Goal: Task Accomplishment & Management: Complete application form

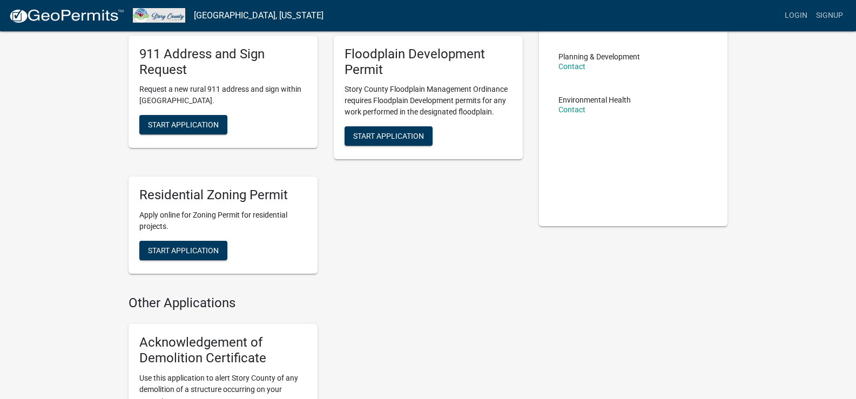
scroll to position [51, 0]
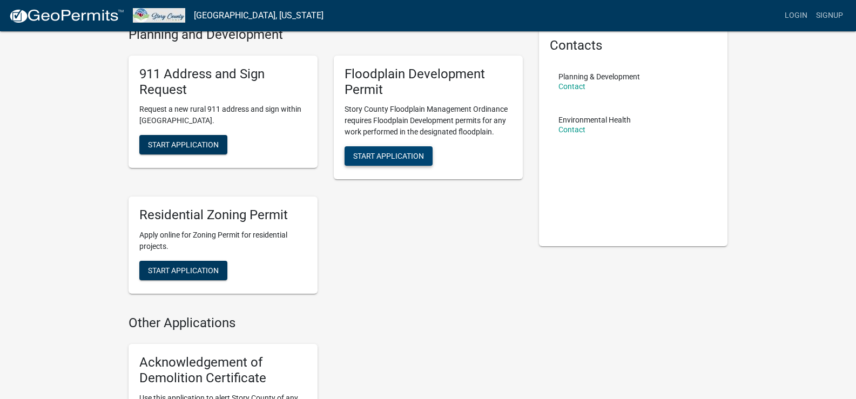
click at [387, 154] on span "Start Application" at bounding box center [388, 156] width 71 height 9
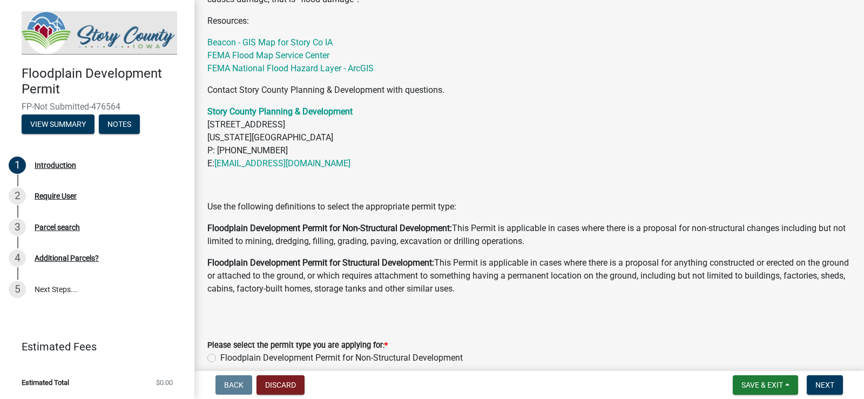
scroll to position [531, 0]
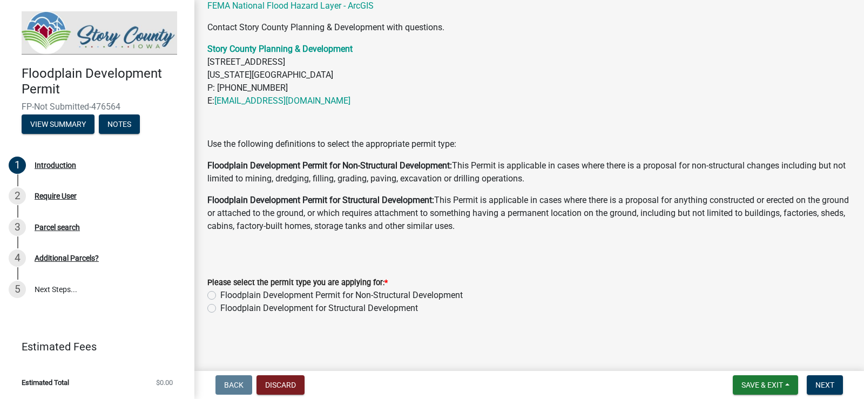
click at [220, 296] on label "Floodplain Development Permit for Non-Structural Development" at bounding box center [341, 295] width 242 height 13
click at [220, 296] on input "Floodplain Development Permit for Non-Structural Development" at bounding box center [223, 292] width 7 height 7
radio input "true"
click at [831, 385] on span "Next" at bounding box center [824, 385] width 19 height 9
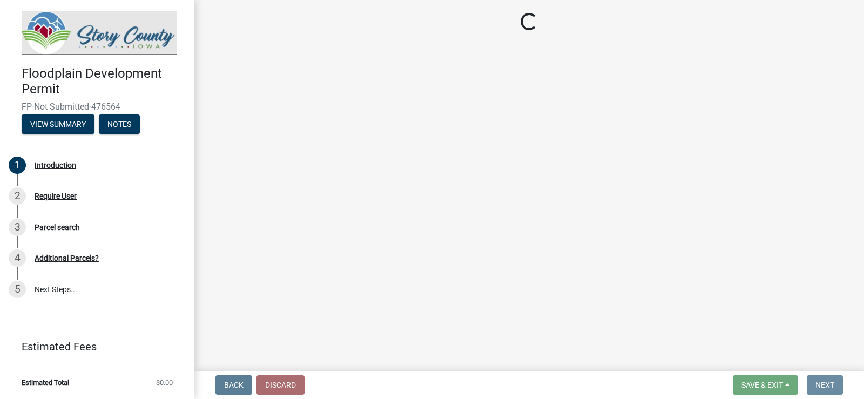
scroll to position [0, 0]
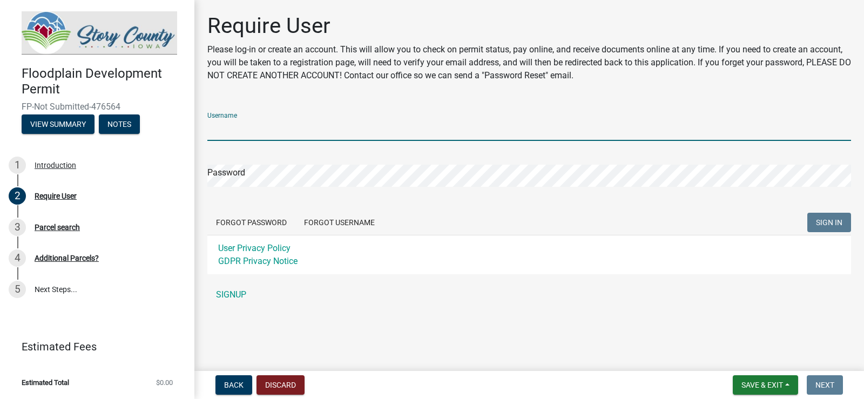
click at [259, 131] on input "Username" at bounding box center [529, 130] width 644 height 22
type input "LJCyclon"
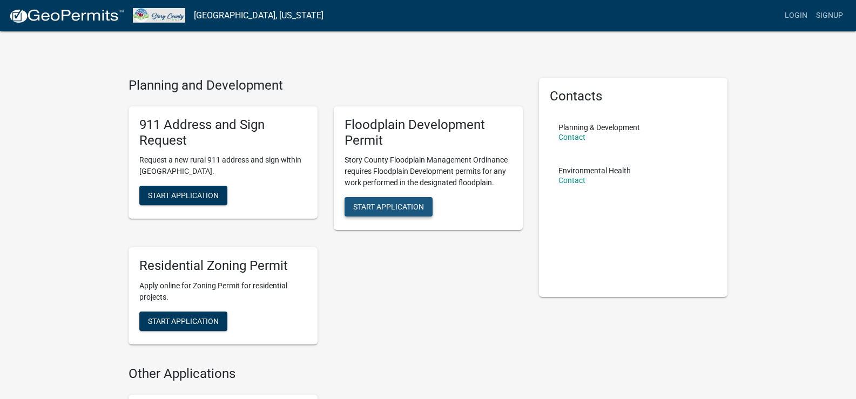
click at [374, 211] on span "Start Application" at bounding box center [388, 206] width 71 height 9
click at [402, 205] on span "Start Application" at bounding box center [388, 206] width 71 height 9
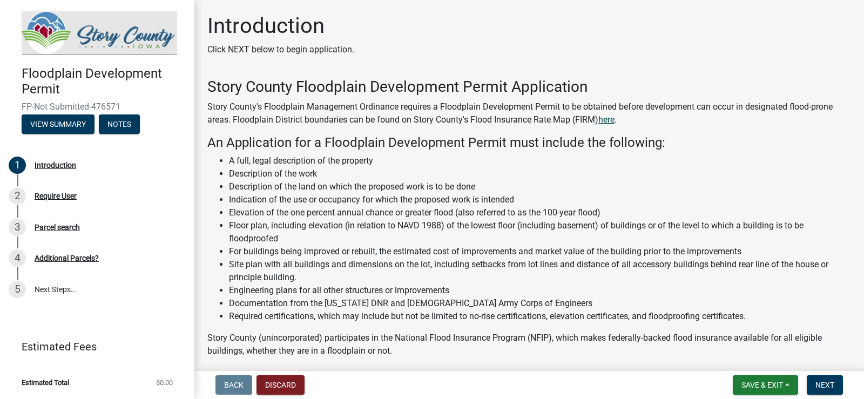
click at [610, 119] on link "here" at bounding box center [606, 119] width 16 height 10
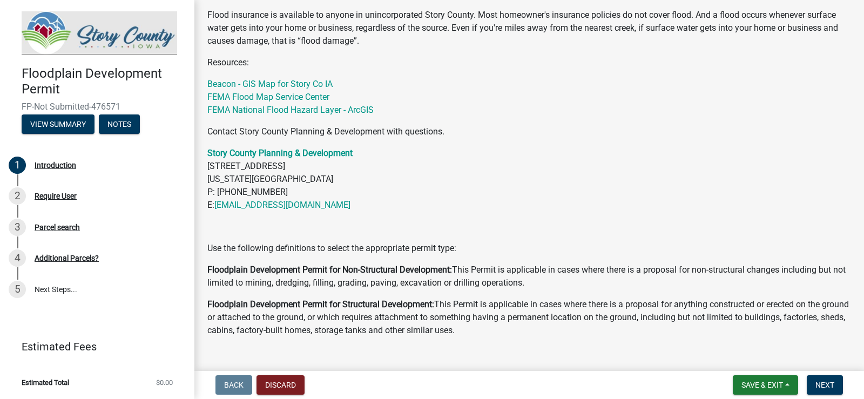
scroll to position [531, 0]
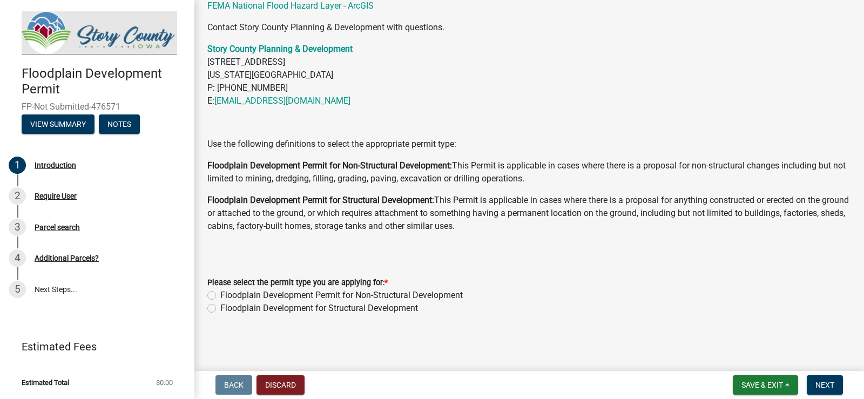
click at [220, 294] on label "Floodplain Development Permit for Non-Structural Development" at bounding box center [341, 295] width 242 height 13
click at [220, 294] on input "Floodplain Development Permit for Non-Structural Development" at bounding box center [223, 292] width 7 height 7
radio input "true"
click at [832, 384] on span "Next" at bounding box center [824, 385] width 19 height 9
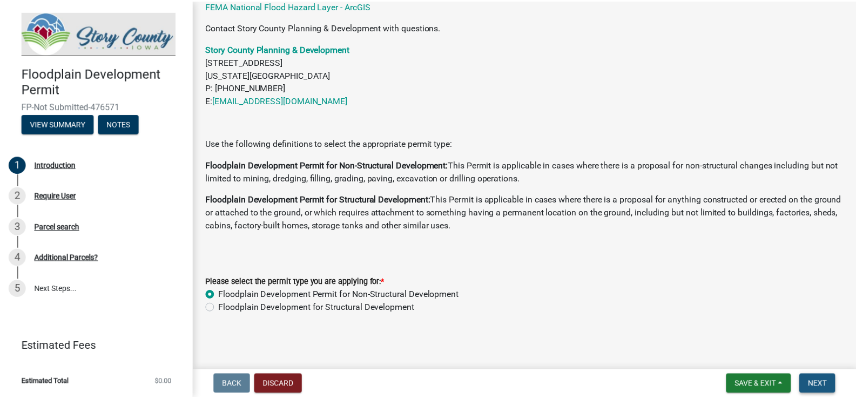
scroll to position [0, 0]
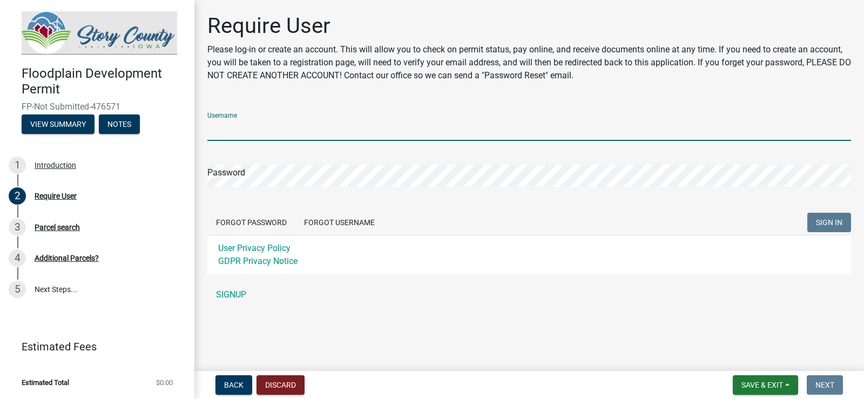
click at [254, 125] on input "Username" at bounding box center [529, 130] width 644 height 22
type input "[EMAIL_ADDRESS][DOMAIN_NAME]"
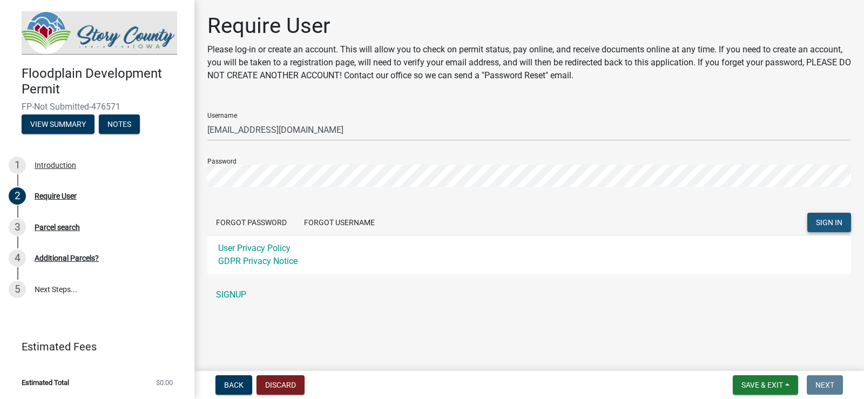
click at [815, 221] on button "SIGN IN" at bounding box center [829, 222] width 44 height 19
click at [235, 292] on link "SIGNUP" at bounding box center [529, 295] width 644 height 22
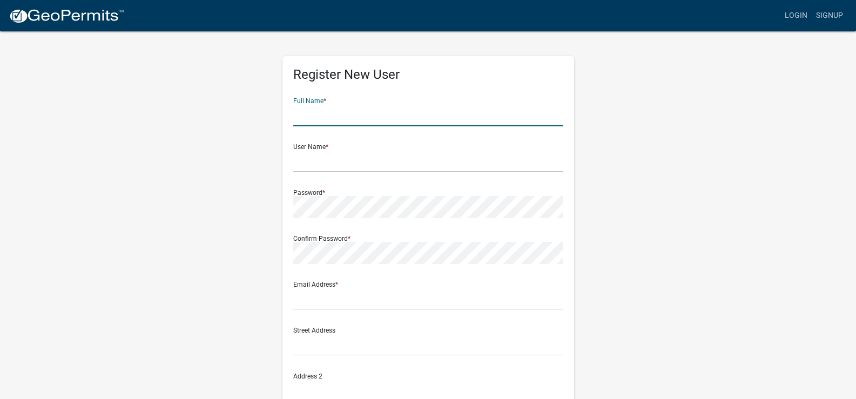
click at [399, 116] on input "text" at bounding box center [428, 115] width 270 height 22
type input "[PERSON_NAME]"
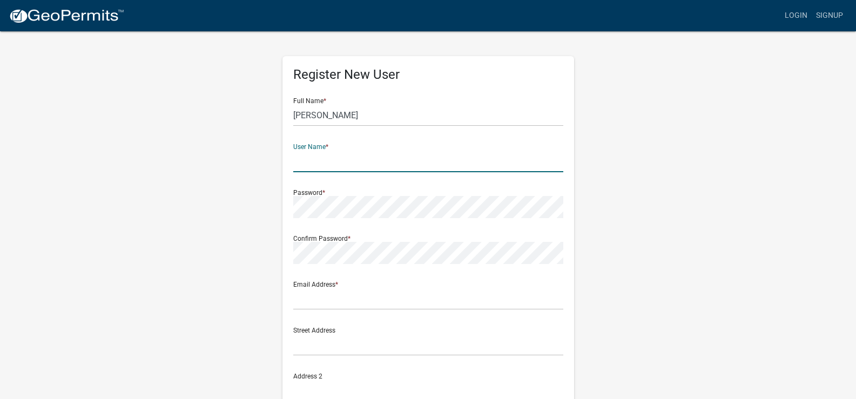
click at [361, 165] on input "text" at bounding box center [428, 161] width 270 height 22
type input "[EMAIL_ADDRESS][DOMAIN_NAME]"
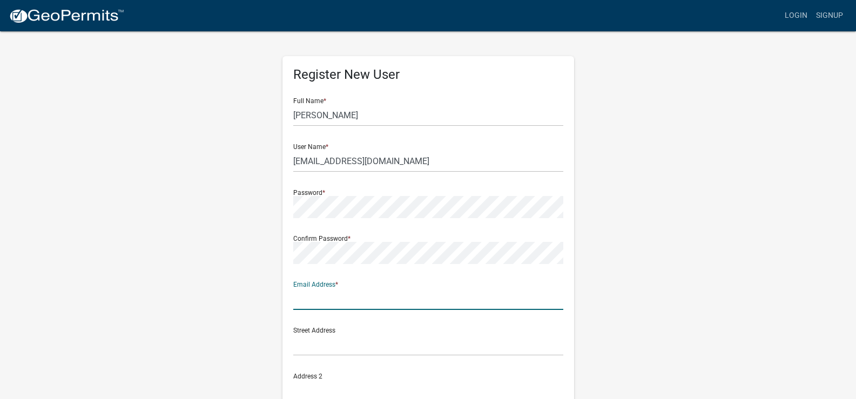
click at [324, 301] on input "text" at bounding box center [428, 299] width 270 height 22
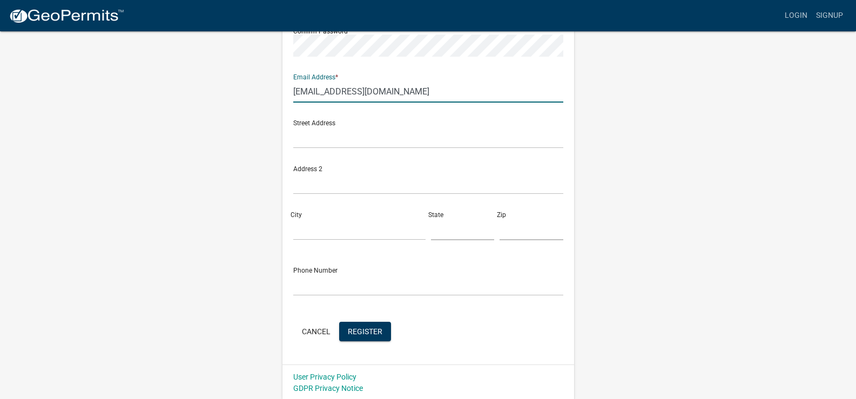
scroll to position [209, 0]
type input "[EMAIL_ADDRESS][DOMAIN_NAME]"
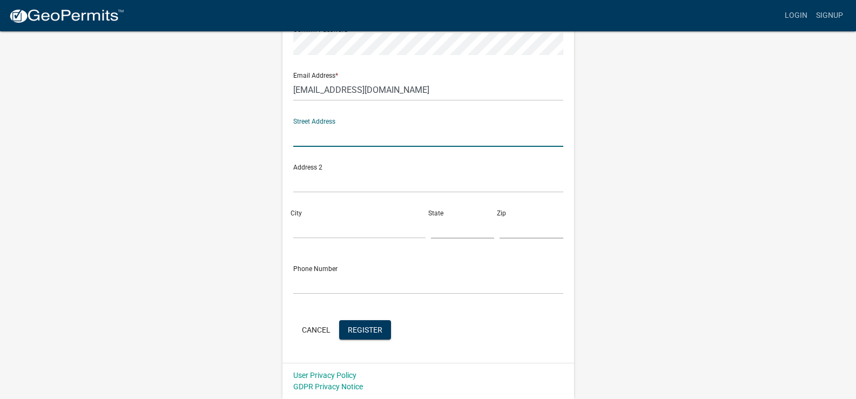
click at [332, 135] on input "text" at bounding box center [428, 136] width 270 height 22
type input "[STREET_ADDRESS]"
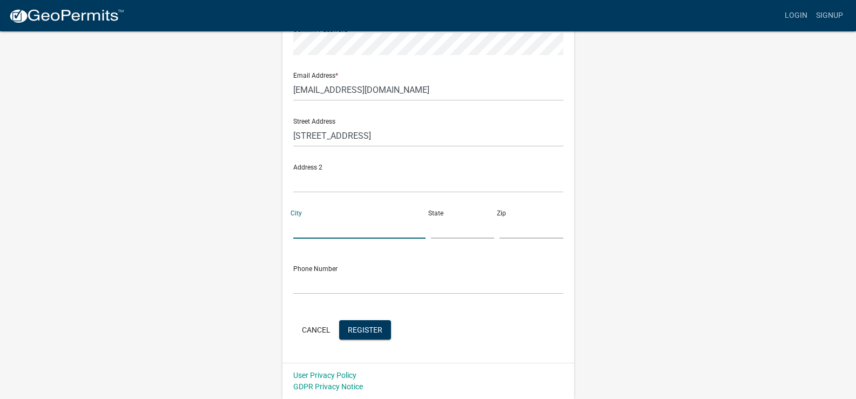
click at [316, 223] on input "City" at bounding box center [359, 227] width 132 height 22
type input "[PERSON_NAME]"
click at [445, 229] on input "text" at bounding box center [463, 227] width 64 height 22
type input "IA"
click at [517, 227] on input "text" at bounding box center [531, 227] width 64 height 22
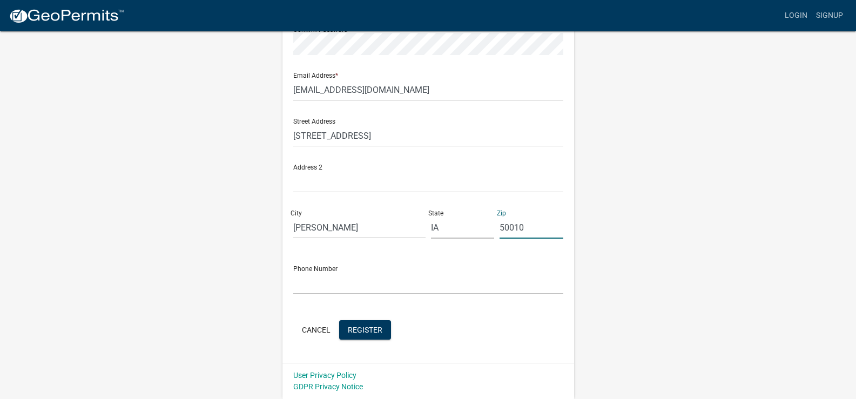
type input "50010"
click at [341, 289] on input "text" at bounding box center [428, 283] width 270 height 22
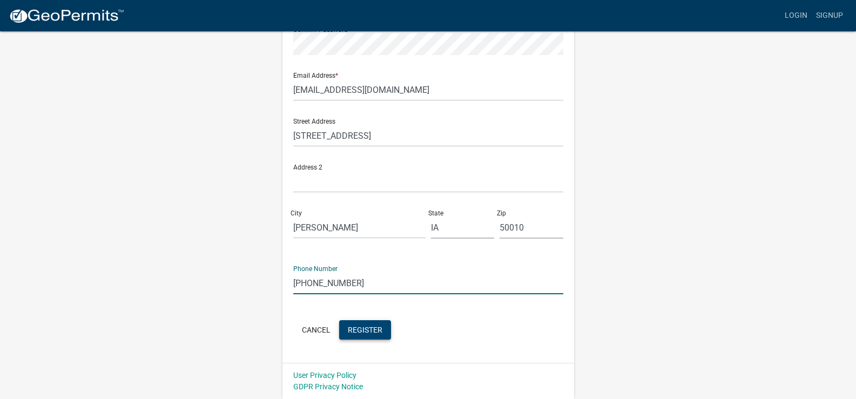
type input "[PHONE_NUMBER]"
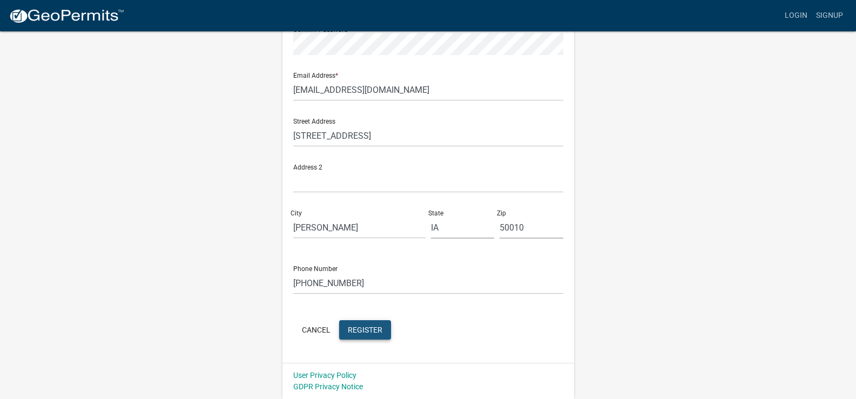
click at [371, 329] on span "Register" at bounding box center [365, 329] width 35 height 9
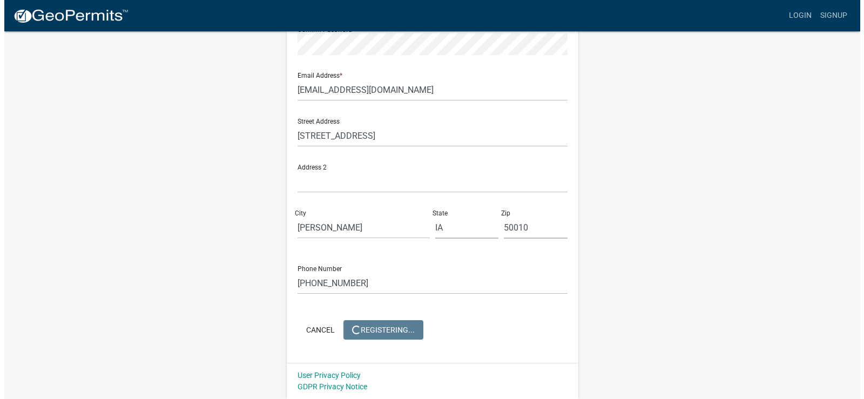
scroll to position [0, 0]
